Goal: Register for event/course

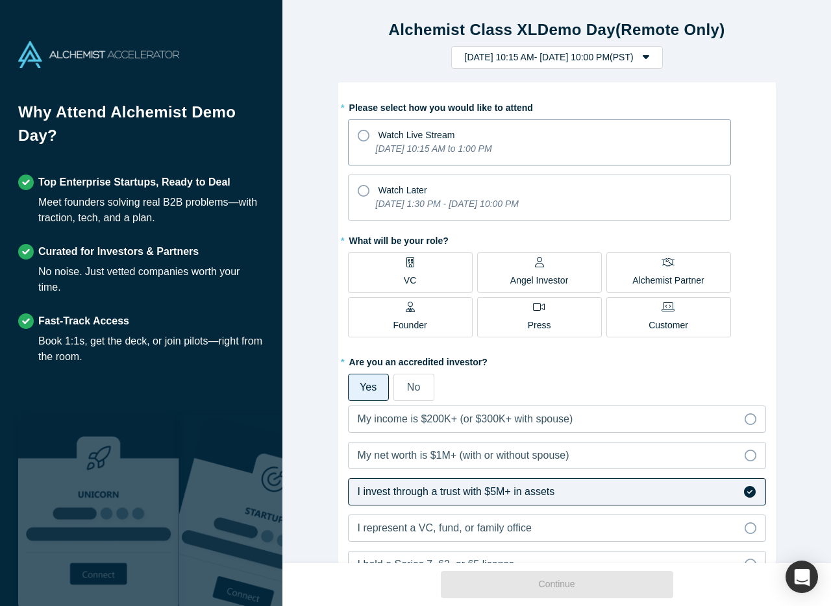
click at [369, 138] on div "Watch Live Stream" at bounding box center [540, 134] width 364 height 18
click at [0, 0] on input "Watch Live Stream [DATE] 10:15 AM to 1:00 PM" at bounding box center [0, 0] width 0 height 0
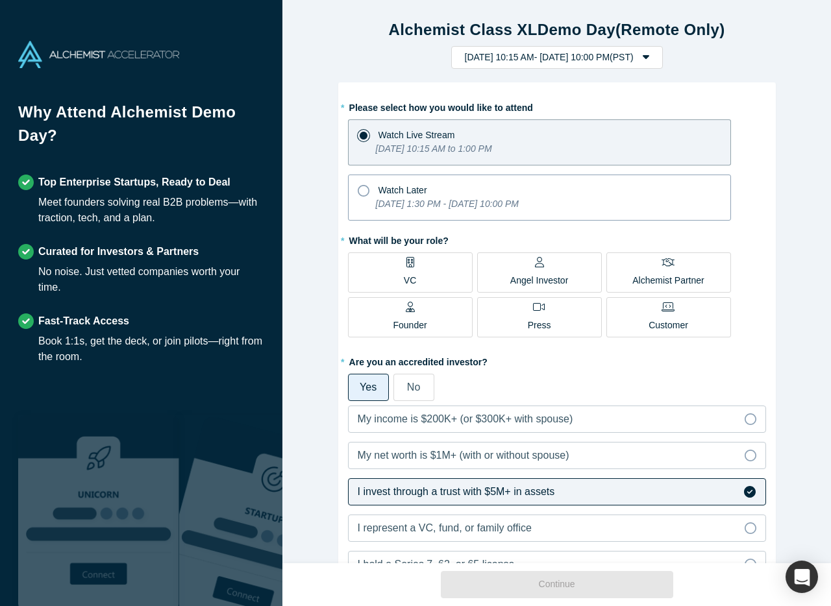
click at [486, 199] on icon "[DATE] 1:30 PM - [DATE] 10:00 PM" at bounding box center [447, 204] width 143 height 10
click at [0, 0] on input "Watch Later [DATE] 1:30 PM - [DATE] 10:00 PM" at bounding box center [0, 0] width 0 height 0
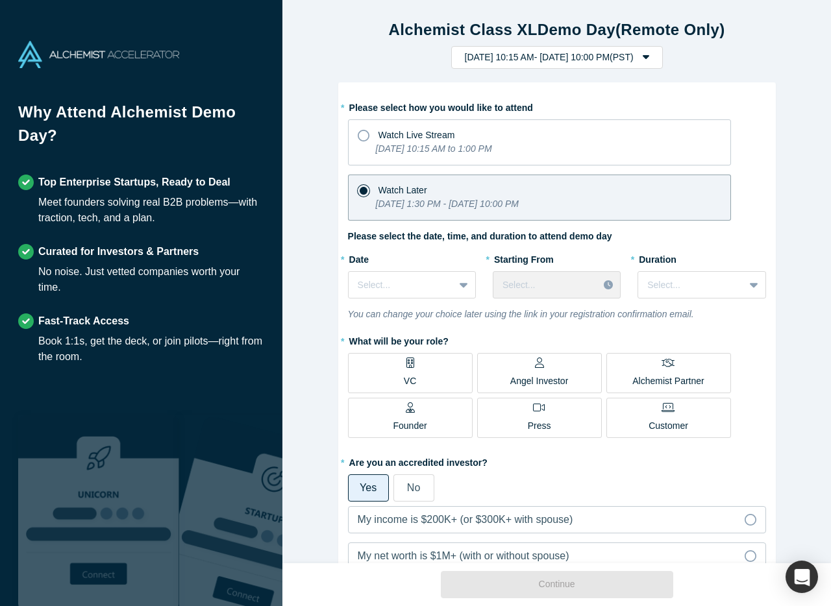
scroll to position [43, 0]
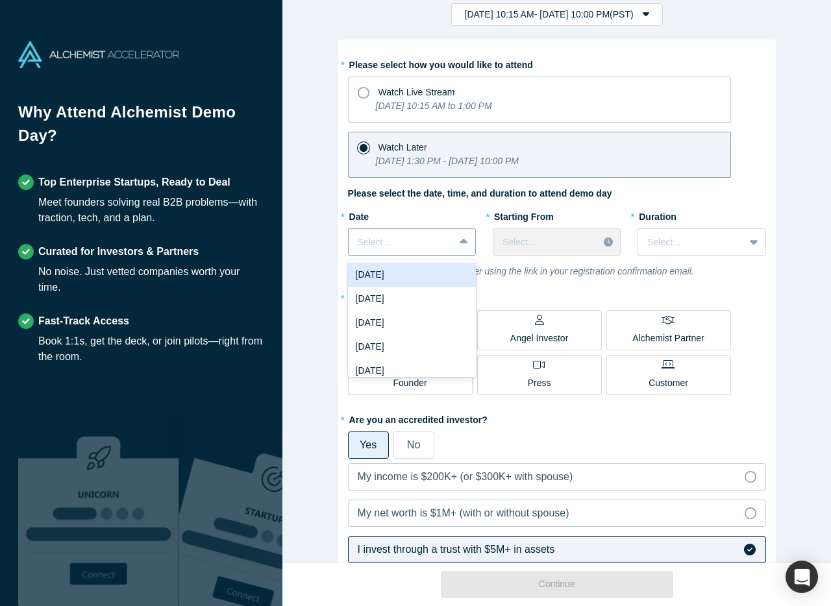
click at [462, 240] on icon at bounding box center [464, 242] width 8 height 13
